Goal: Complete application form: Complete application form

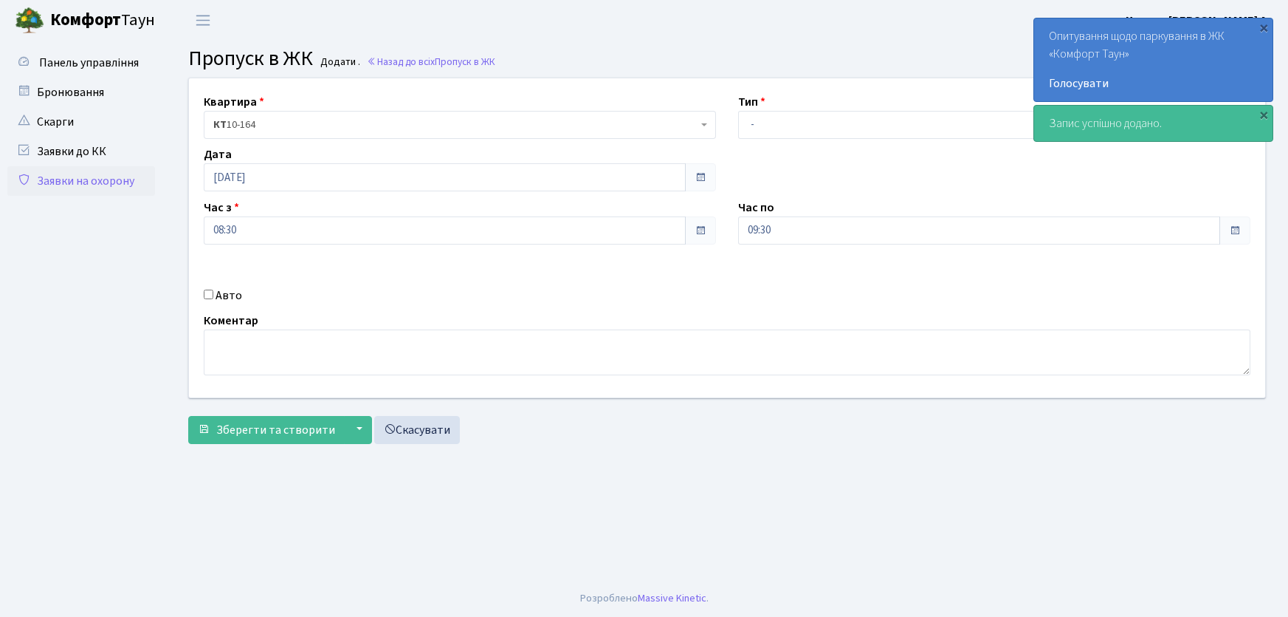
click at [783, 132] on select "- Доставка Таксі Гості Сервіс" at bounding box center [994, 125] width 512 height 28
select select "1"
click at [738, 111] on select "- Доставка Таксі Гості Сервіс" at bounding box center [994, 125] width 512 height 28
drag, startPoint x: 794, startPoint y: 229, endPoint x: 712, endPoint y: 227, distance: 82.0
click at [725, 227] on div "Квартира <b>КТ</b>&nbsp;&nbsp;&nbsp;&nbsp;10-164 КТ 10-164 Тип - Доставка Таксі…" at bounding box center [727, 237] width 1099 height 319
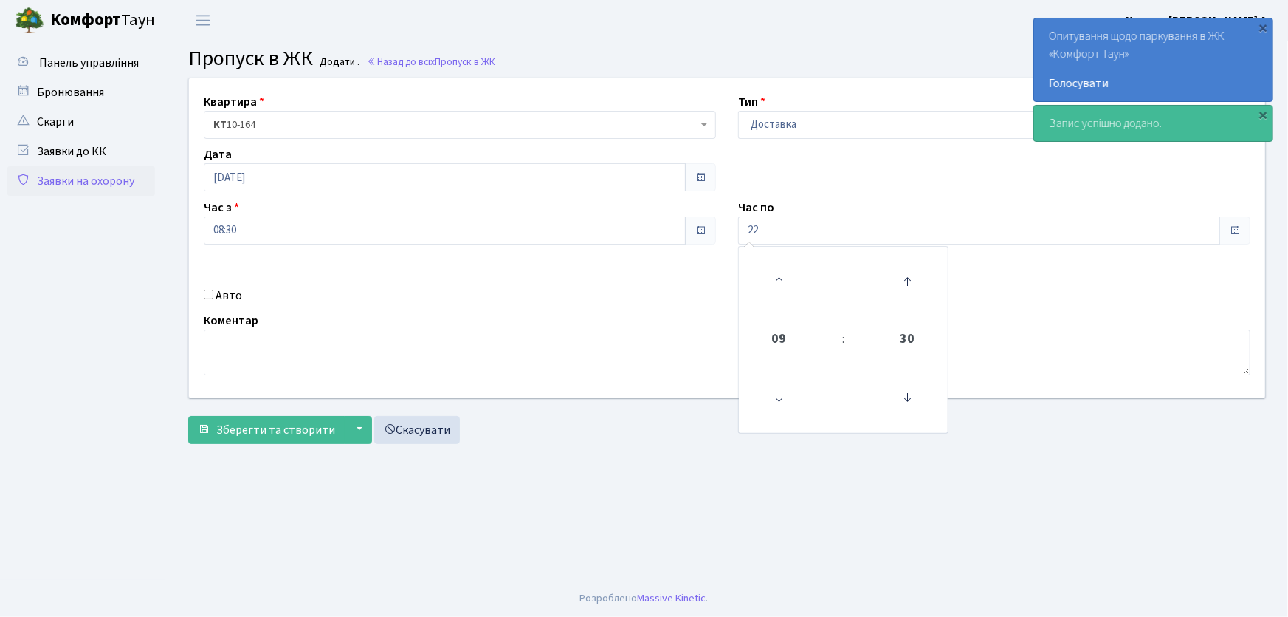
type input "22:00"
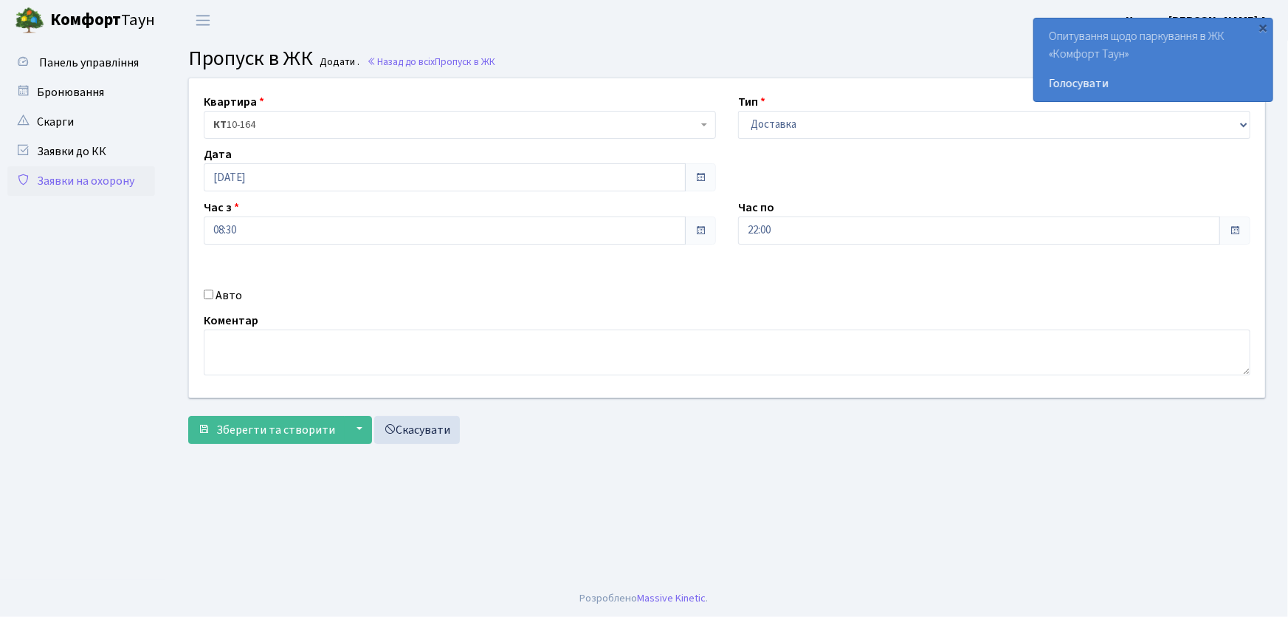
drag, startPoint x: 206, startPoint y: 296, endPoint x: 214, endPoint y: 299, distance: 8.6
click at [207, 297] on input "Авто" at bounding box center [209, 294] width 10 height 10
checkbox input "true"
type input "АІ8813НІ"
click at [188, 416] on button "Зберегти та створити" at bounding box center [266, 430] width 157 height 28
